Goal: Information Seeking & Learning: Check status

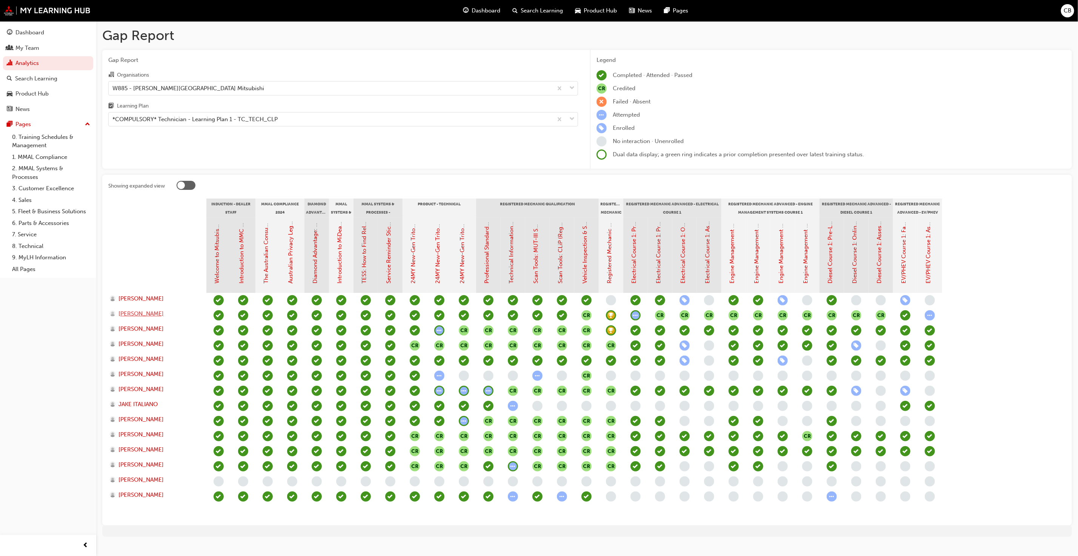
click at [123, 309] on span "[PERSON_NAME]" at bounding box center [140, 313] width 45 height 9
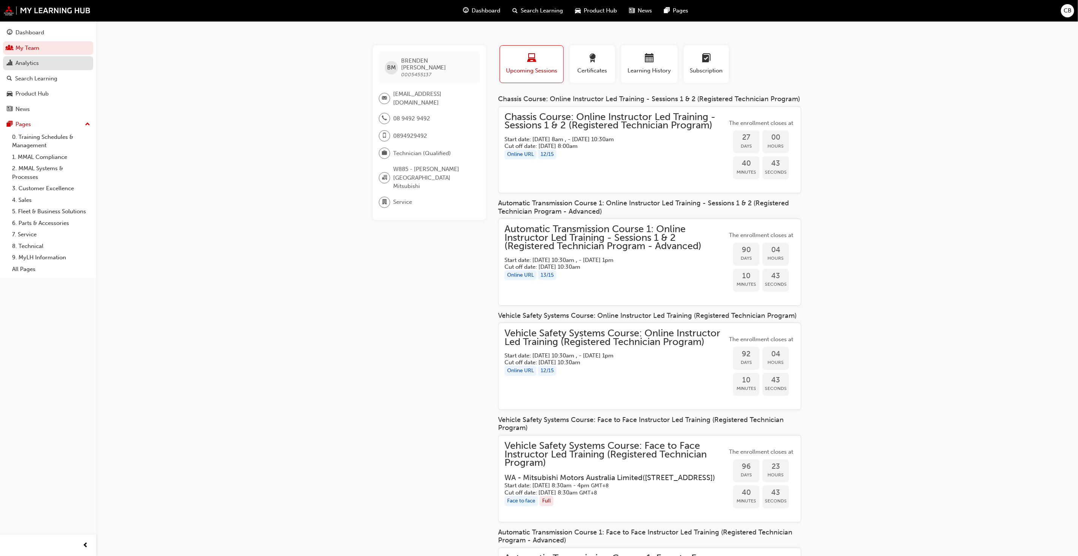
click at [27, 61] on div "Analytics" at bounding box center [26, 63] width 23 height 9
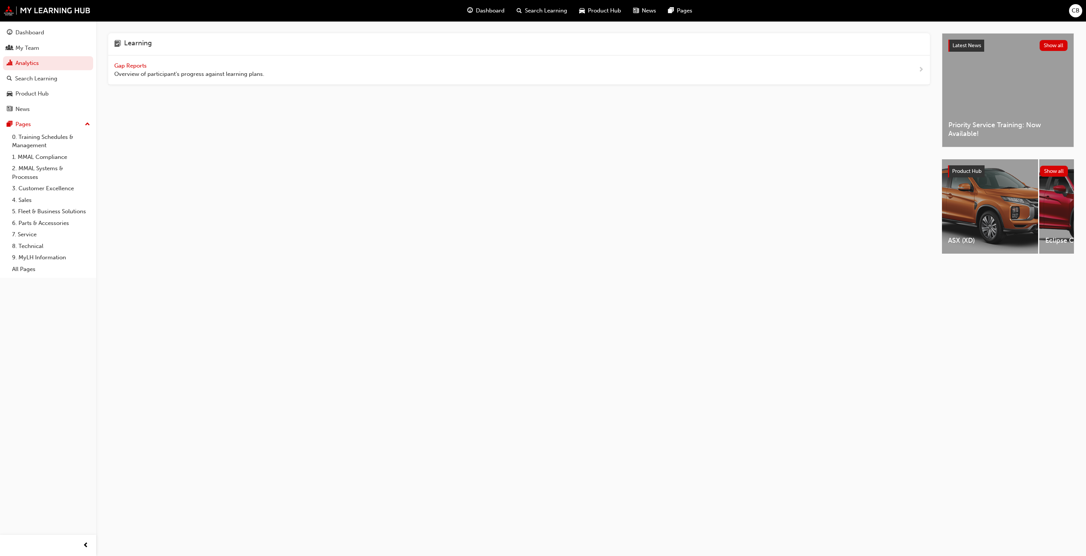
click at [144, 63] on span "Gap Reports" at bounding box center [131, 65] width 34 height 7
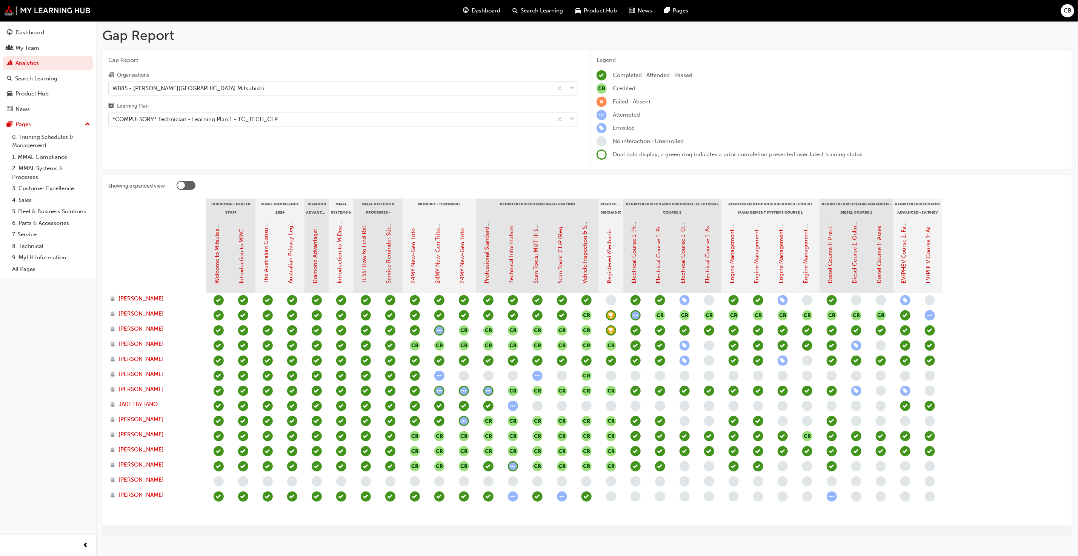
click at [932, 318] on span "learningRecordVerb_ATTEMPT-icon" at bounding box center [930, 315] width 10 height 10
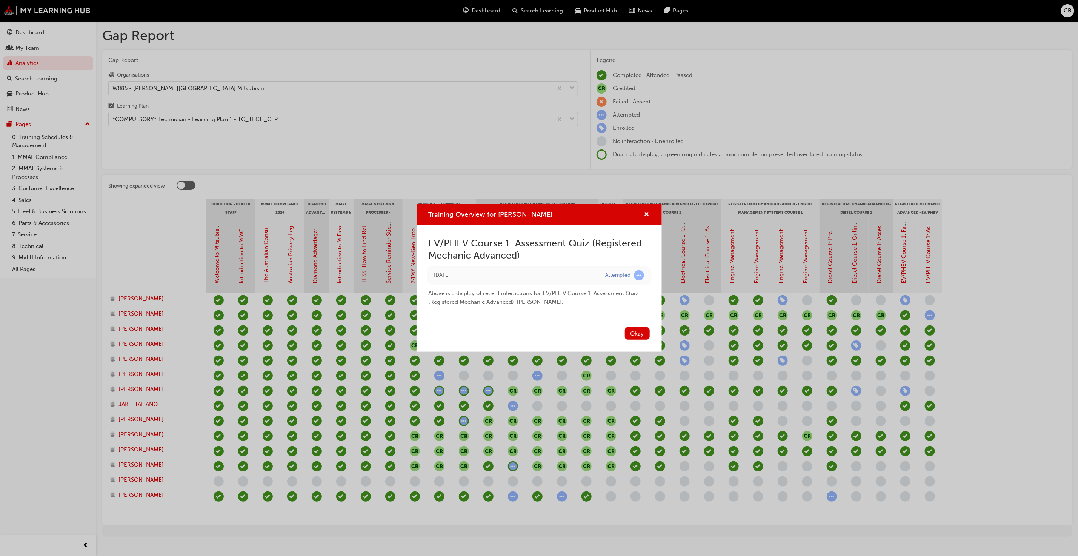
click at [651, 210] on div "Training Overview for [PERSON_NAME]" at bounding box center [538, 215] width 245 height 22
click at [647, 212] on span "cross-icon" at bounding box center [647, 215] width 6 height 7
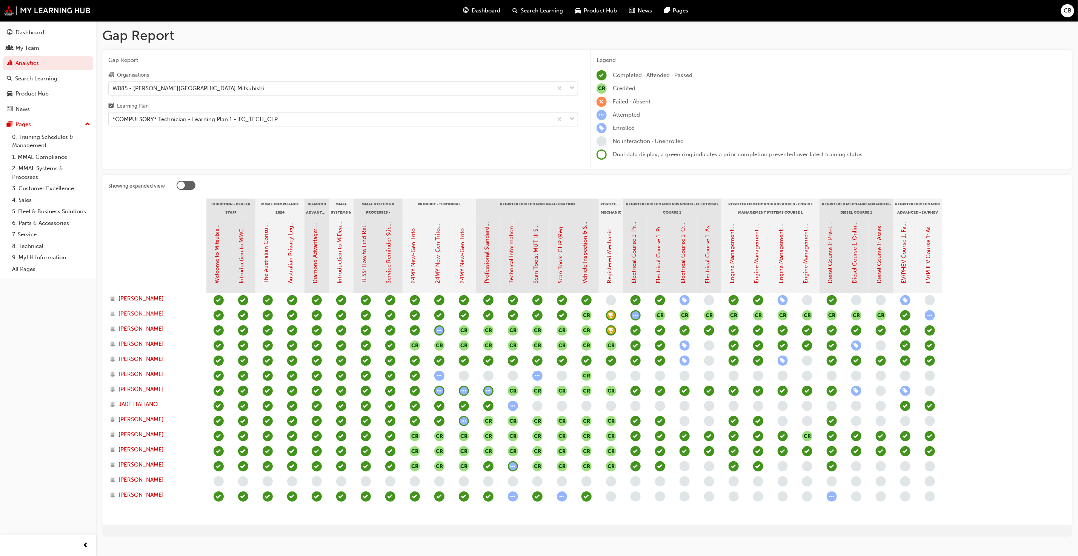
click at [157, 311] on span "[PERSON_NAME]" at bounding box center [140, 313] width 45 height 9
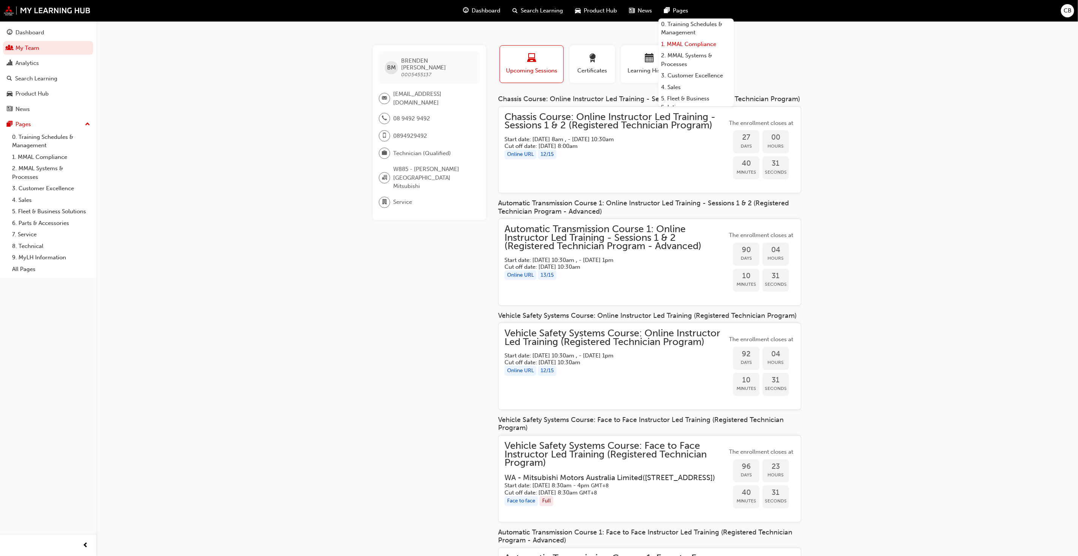
click at [668, 49] on link "1. MMAL Compliance" at bounding box center [695, 44] width 75 height 12
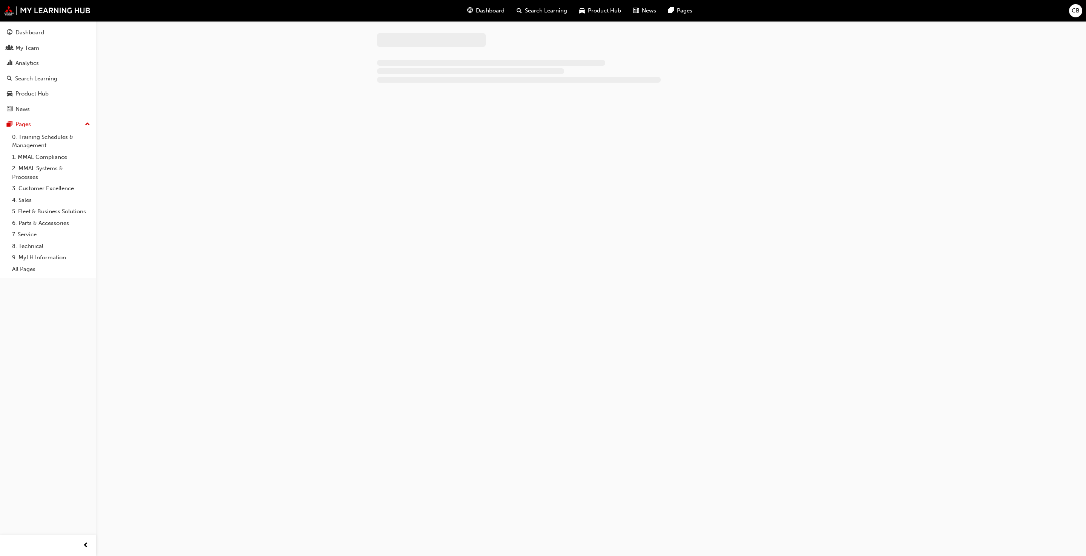
drag, startPoint x: 668, startPoint y: 49, endPoint x: 654, endPoint y: 60, distance: 17.1
click at [653, 60] on div at bounding box center [523, 64] width 293 height 9
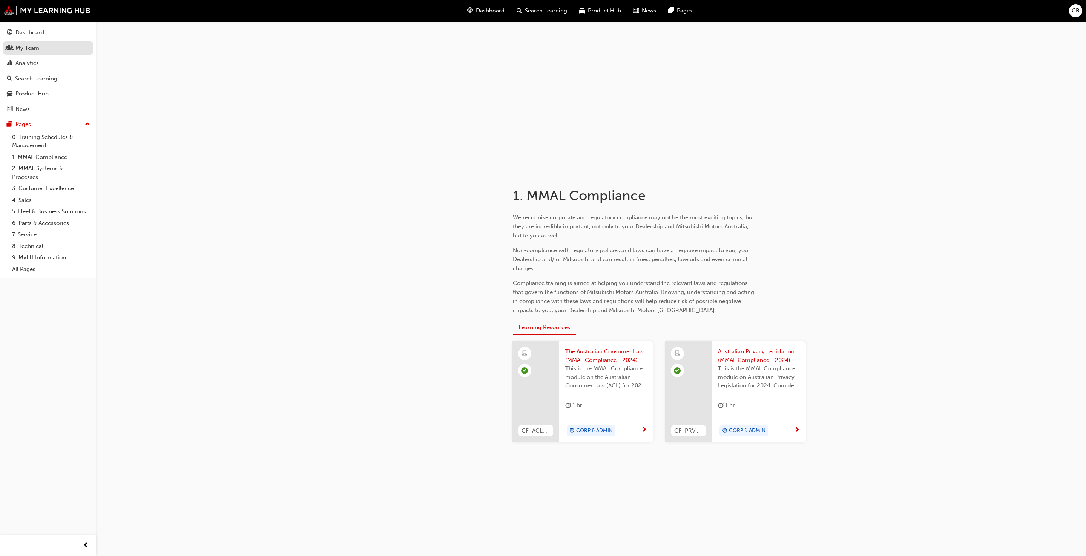
click at [20, 46] on div "My Team" at bounding box center [27, 48] width 24 height 9
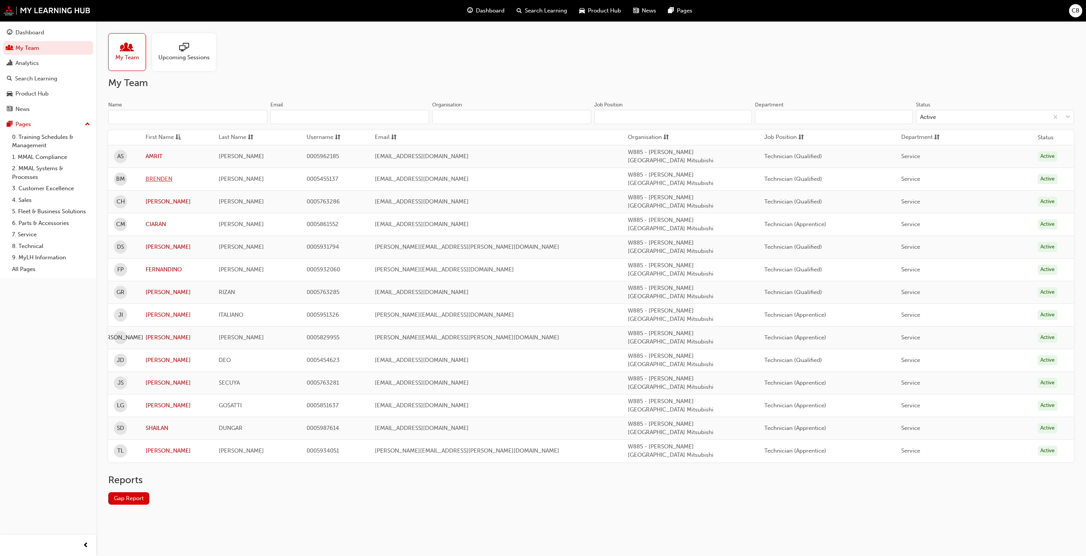
click at [154, 175] on link "BRENDEN" at bounding box center [177, 179] width 62 height 9
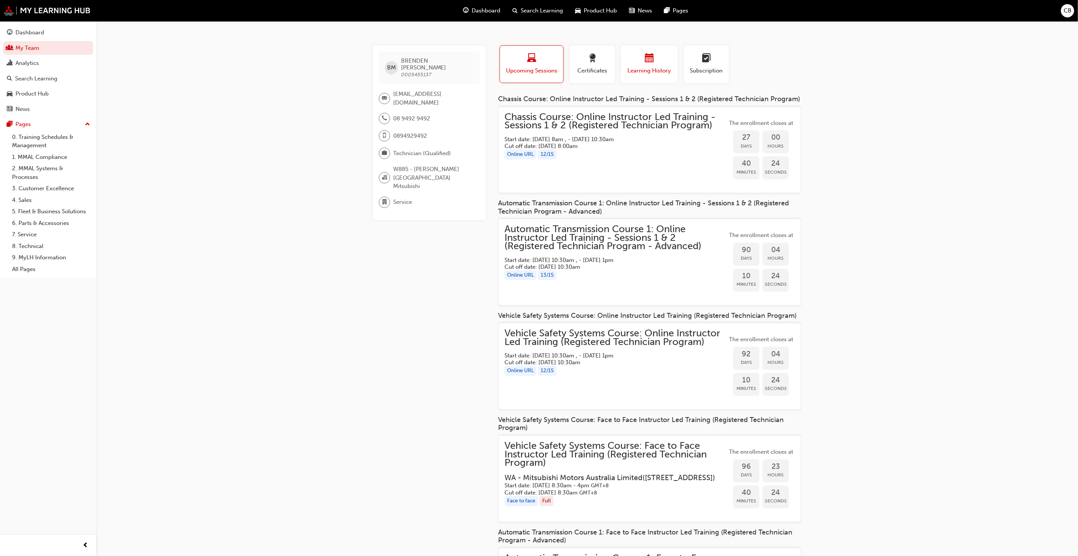
click at [670, 67] on span "Learning History" at bounding box center [649, 70] width 45 height 9
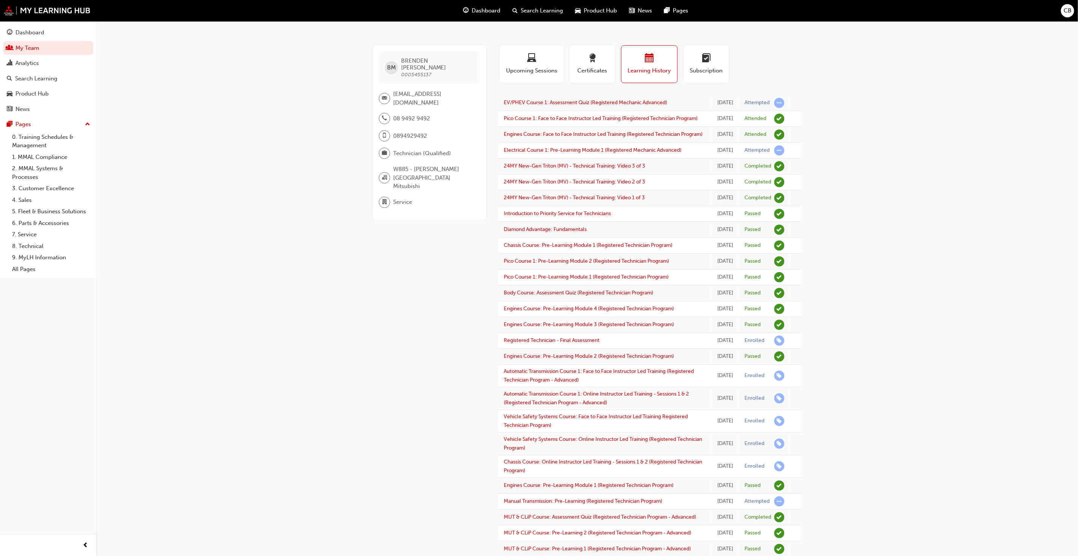
click at [540, 106] on td "EV/PHEV Course 1: Assessment Quiz (Registered Mechanic Advanced)" at bounding box center [604, 103] width 213 height 16
click at [544, 103] on link "EV/PHEV Course 1: Assessment Quiz (Registered Mechanic Advanced)" at bounding box center [585, 102] width 163 height 6
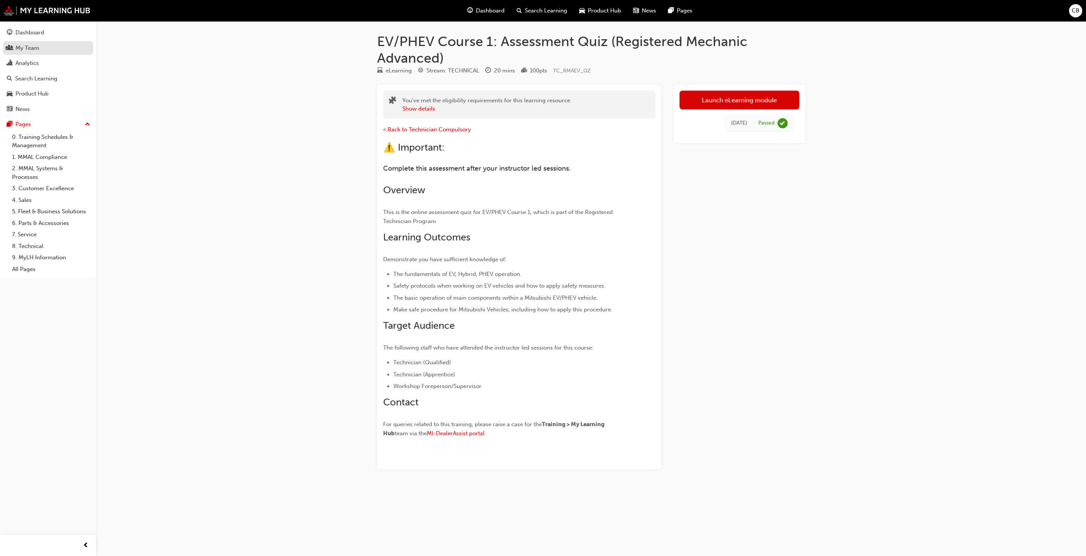
click at [18, 50] on div "My Team" at bounding box center [27, 48] width 24 height 9
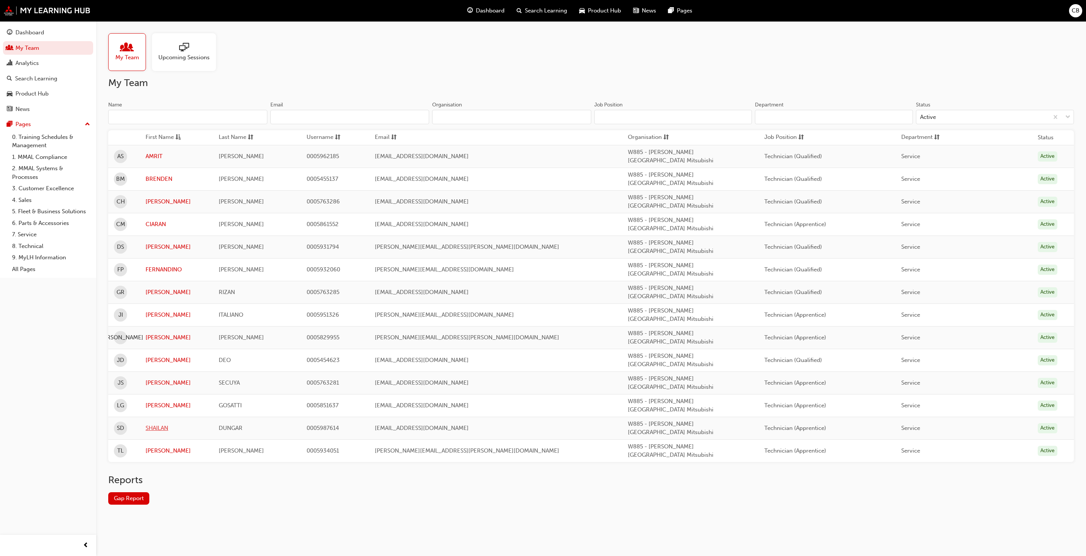
click at [166, 424] on link "SHAILAN" at bounding box center [177, 428] width 62 height 9
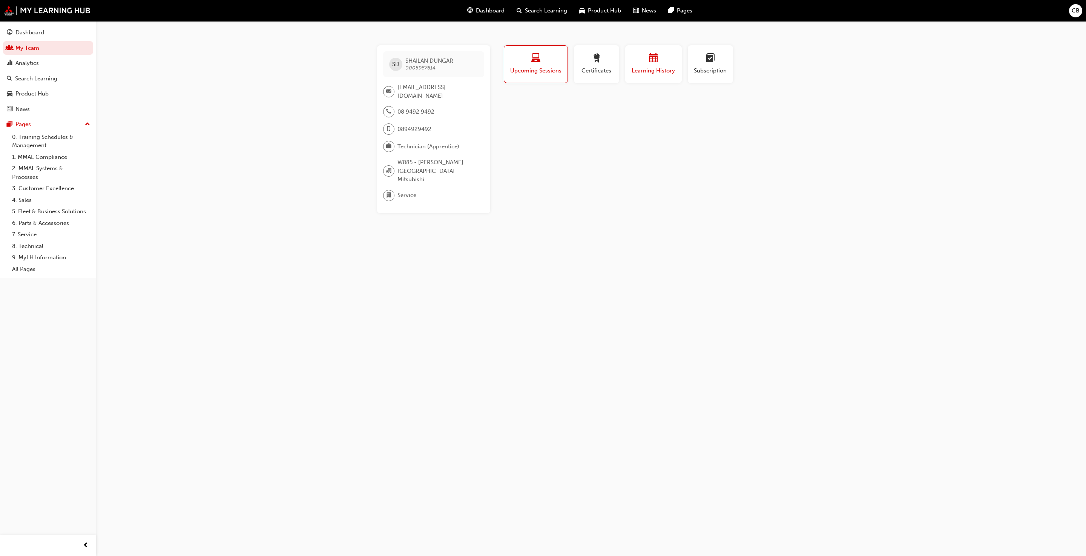
click at [659, 59] on div "button" at bounding box center [653, 60] width 45 height 12
click at [634, 99] on div "No recorded learning" at bounding box center [653, 105] width 303 height 20
click at [15, 62] on div "Analytics" at bounding box center [26, 63] width 23 height 9
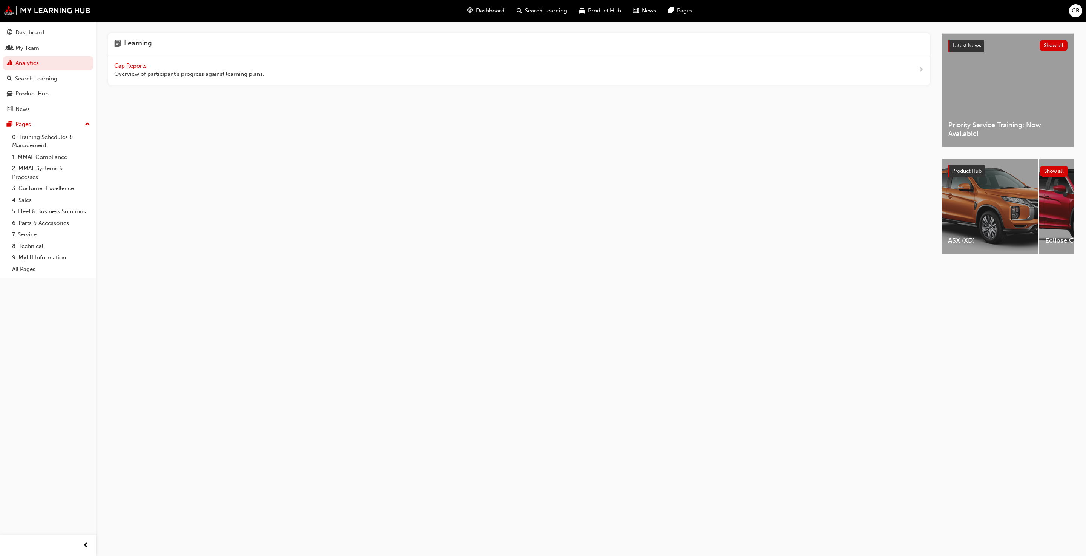
click at [118, 65] on span "Gap Reports" at bounding box center [131, 65] width 34 height 7
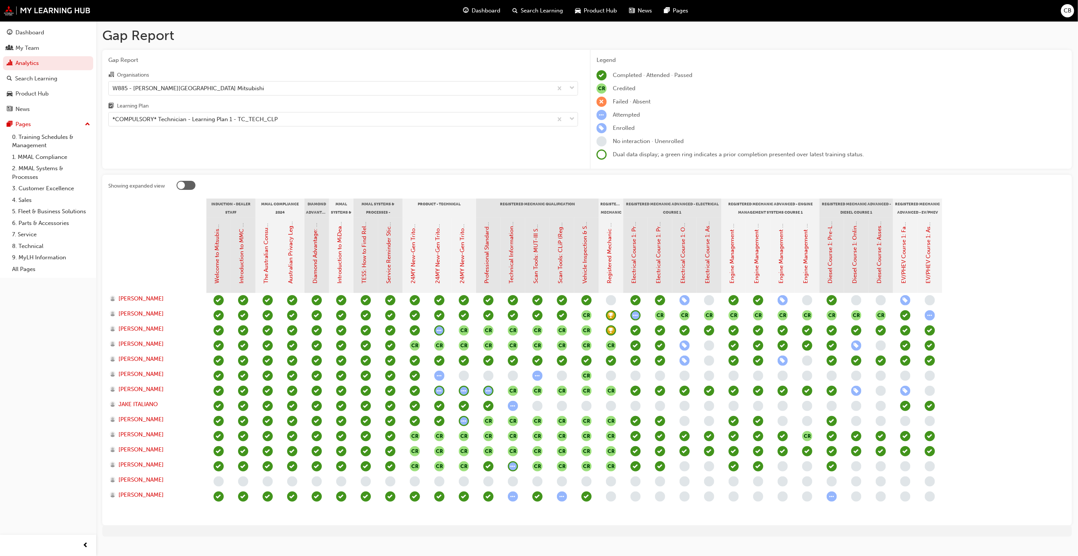
click at [929, 317] on span "learningRecordVerb_ATTEMPT-icon" at bounding box center [930, 315] width 10 height 10
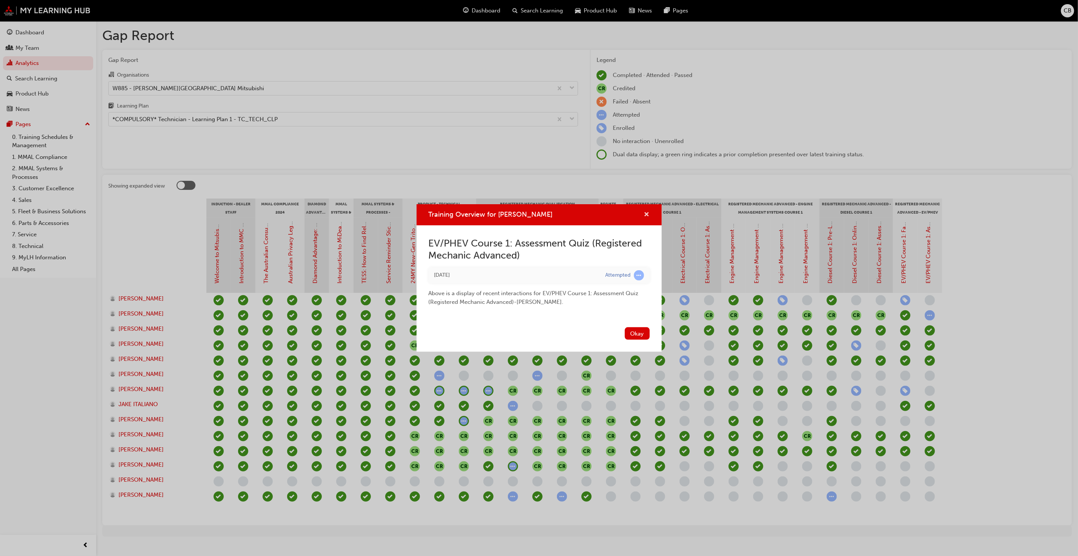
drag, startPoint x: 645, startPoint y: 214, endPoint x: 649, endPoint y: 212, distance: 4.2
click at [645, 213] on span "cross-icon" at bounding box center [647, 215] width 6 height 7
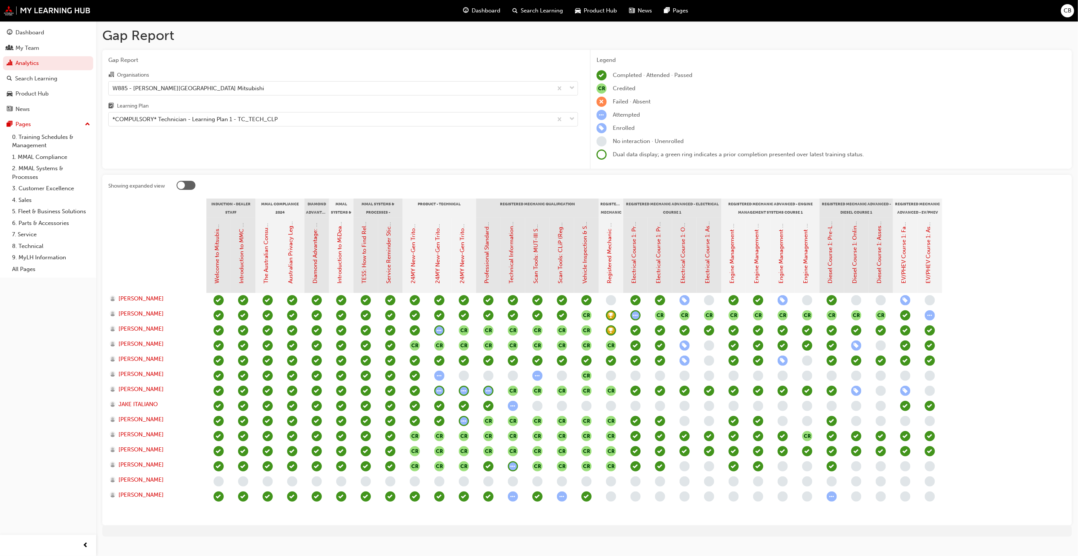
click at [440, 328] on span "learningRecordVerb_ATTEMPT-icon" at bounding box center [439, 330] width 10 height 10
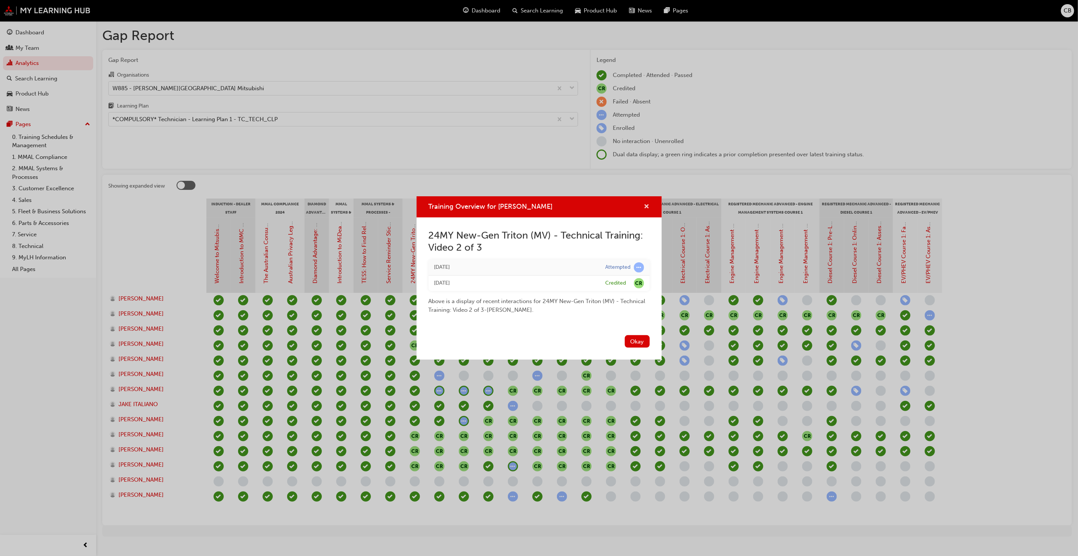
click at [647, 205] on span "cross-icon" at bounding box center [647, 207] width 6 height 7
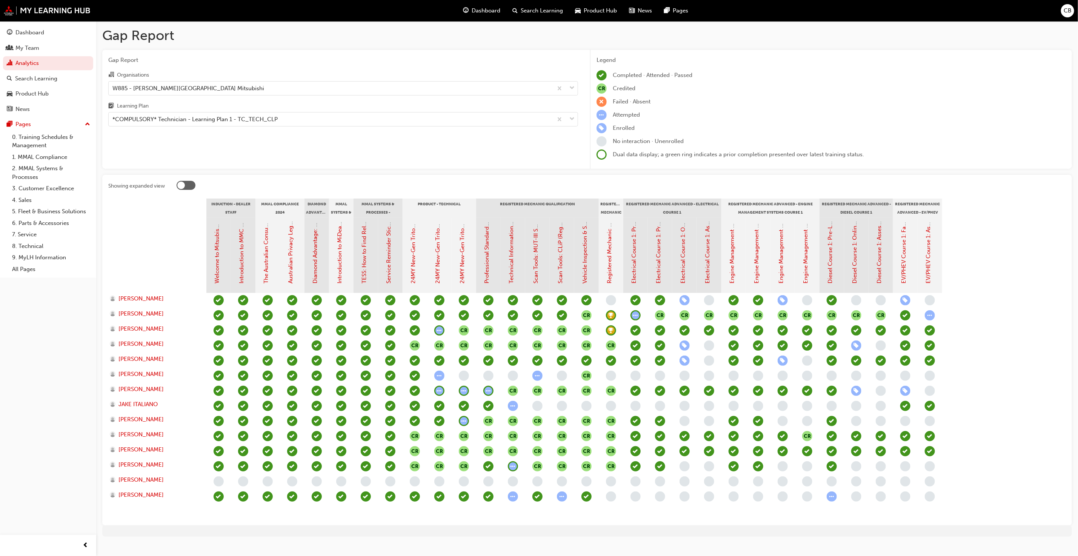
click at [612, 386] on span "CR" at bounding box center [611, 390] width 10 height 10
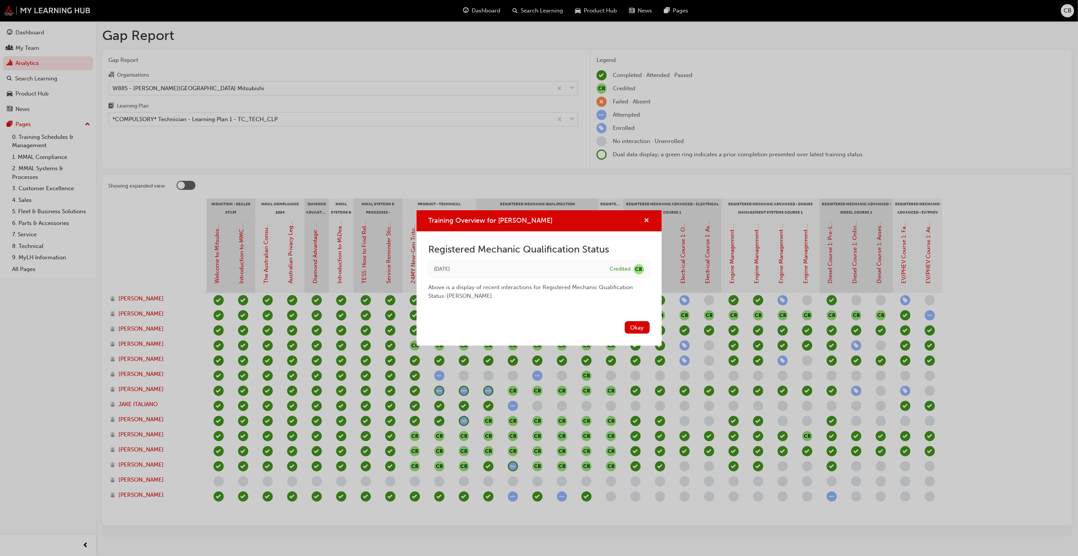
click at [644, 221] on button "Training Overview for GONZALO RIZAN" at bounding box center [647, 220] width 6 height 9
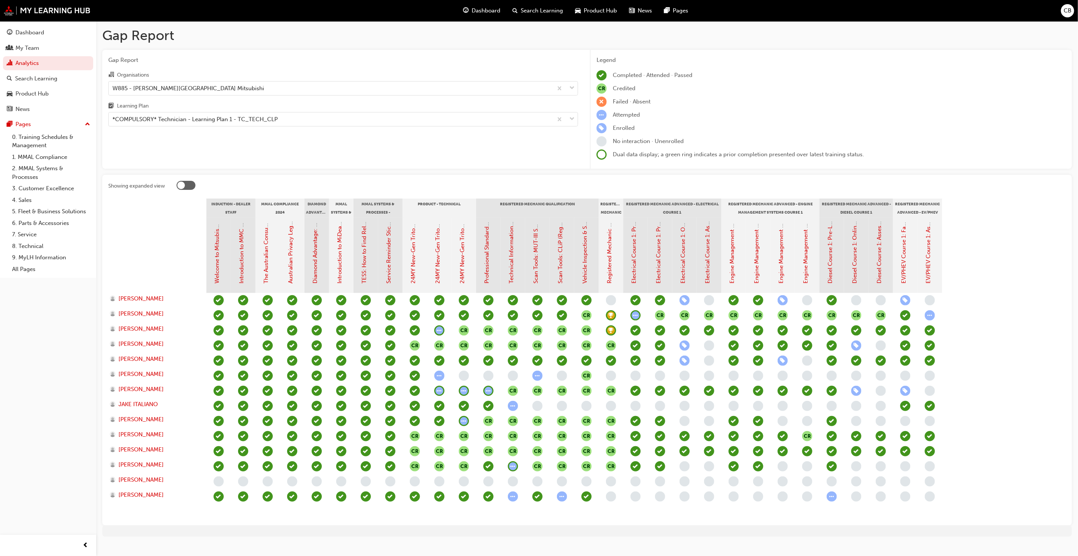
click at [420, 344] on div "CR" at bounding box center [414, 345] width 25 height 15
click at [415, 346] on span "CR" at bounding box center [415, 345] width 10 height 10
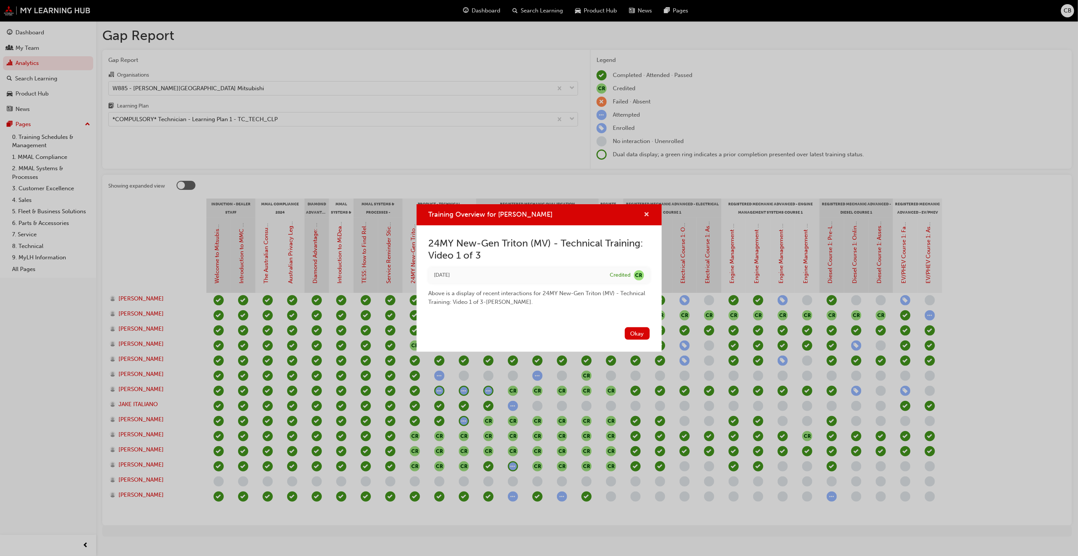
click at [648, 213] on span "cross-icon" at bounding box center [647, 215] width 6 height 7
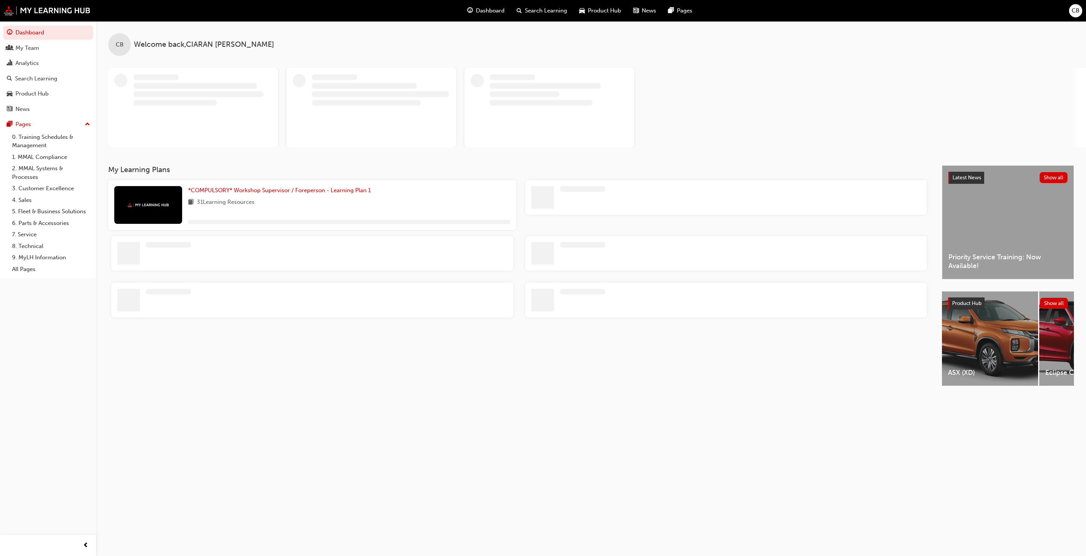
click at [614, 12] on span "Product Hub" at bounding box center [604, 10] width 33 height 9
